Goal: Communication & Community: Answer question/provide support

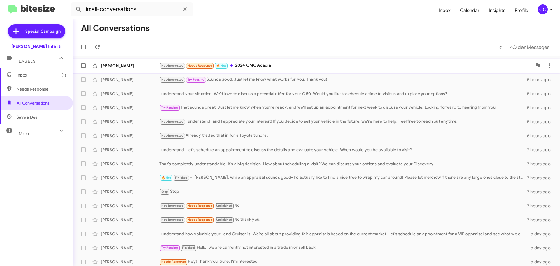
click at [252, 65] on div "Not-Interested Needs Response 🔥 Hot 2024 GMC Acadia" at bounding box center [345, 65] width 373 height 7
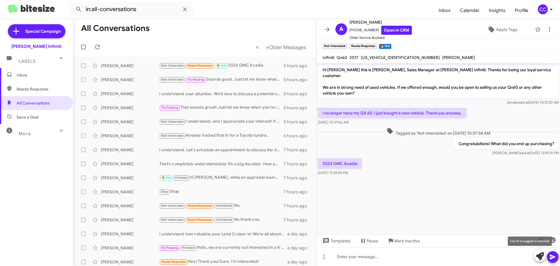
click at [540, 256] on icon at bounding box center [539, 256] width 8 height 8
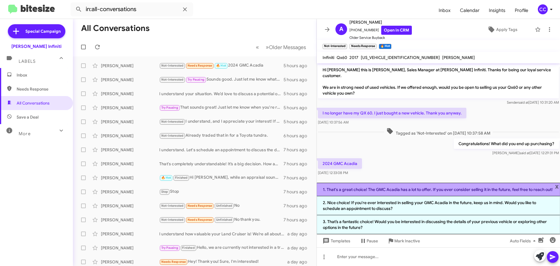
click at [473, 186] on li "1. That's a great choice! The GMC Acadia has a lot to offer. If you ever consid…" at bounding box center [438, 188] width 243 height 13
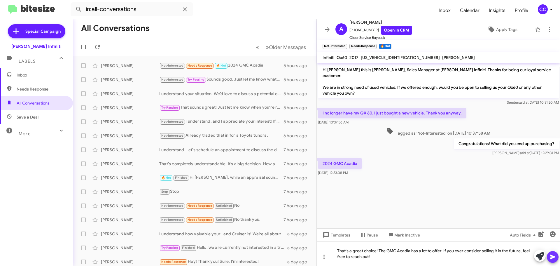
click at [552, 256] on icon at bounding box center [552, 256] width 6 height 5
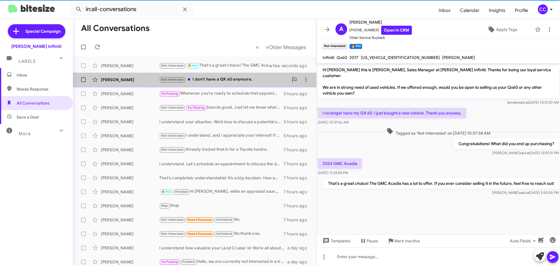
click at [208, 81] on div "Not-Interested I don't have a QX 60 anymore." at bounding box center [223, 79] width 129 height 7
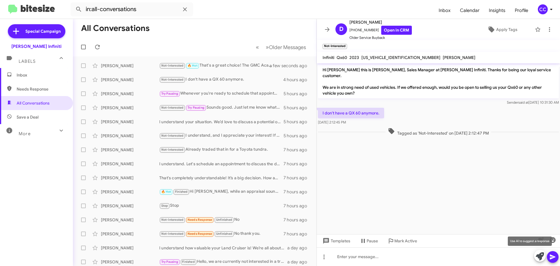
click at [539, 254] on icon at bounding box center [539, 256] width 8 height 8
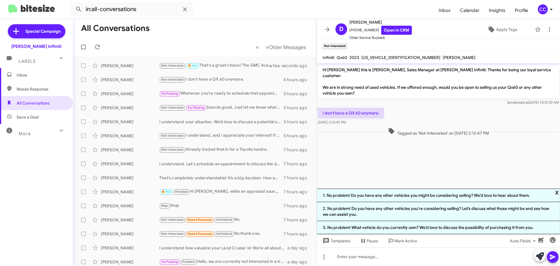
click at [556, 193] on span "x" at bounding box center [557, 191] width 4 height 7
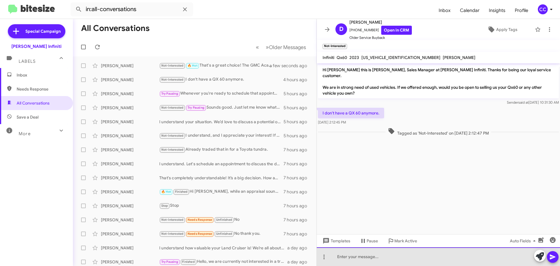
click at [360, 260] on div at bounding box center [438, 256] width 243 height 19
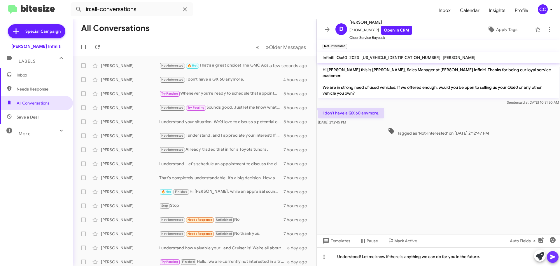
click at [554, 258] on icon at bounding box center [552, 256] width 7 height 7
